Goal: Task Accomplishment & Management: Complete application form

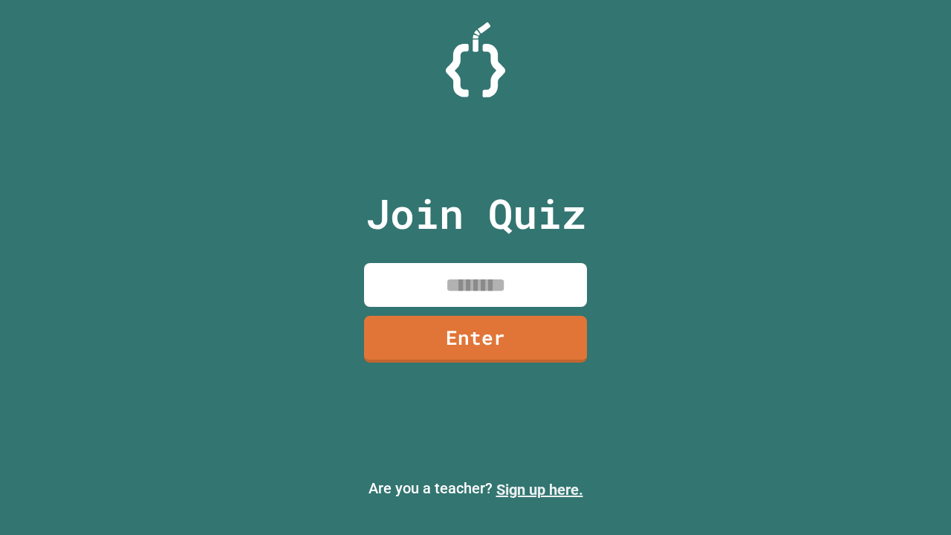
click at [540, 490] on link "Sign up here." at bounding box center [540, 490] width 87 height 18
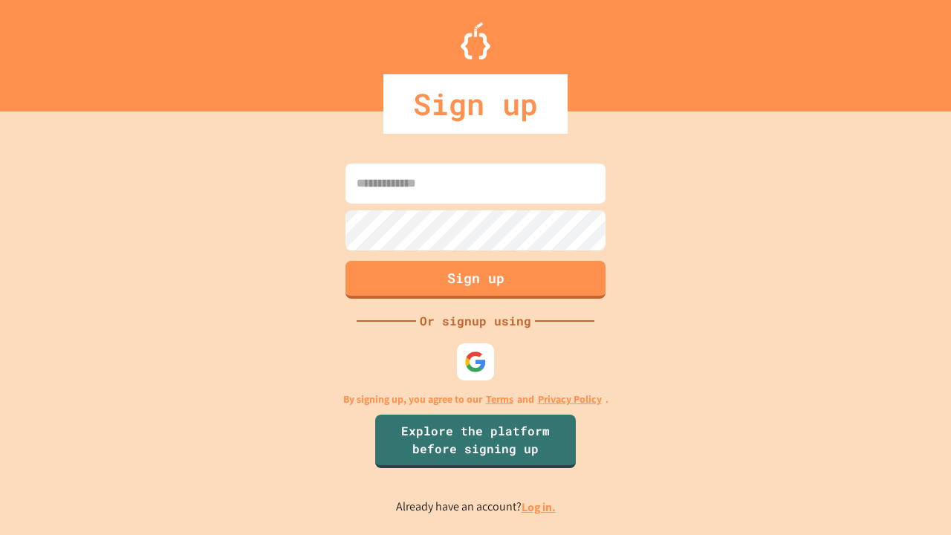
click at [540, 507] on link "Log in." at bounding box center [539, 507] width 34 height 16
